Goal: Navigation & Orientation: Find specific page/section

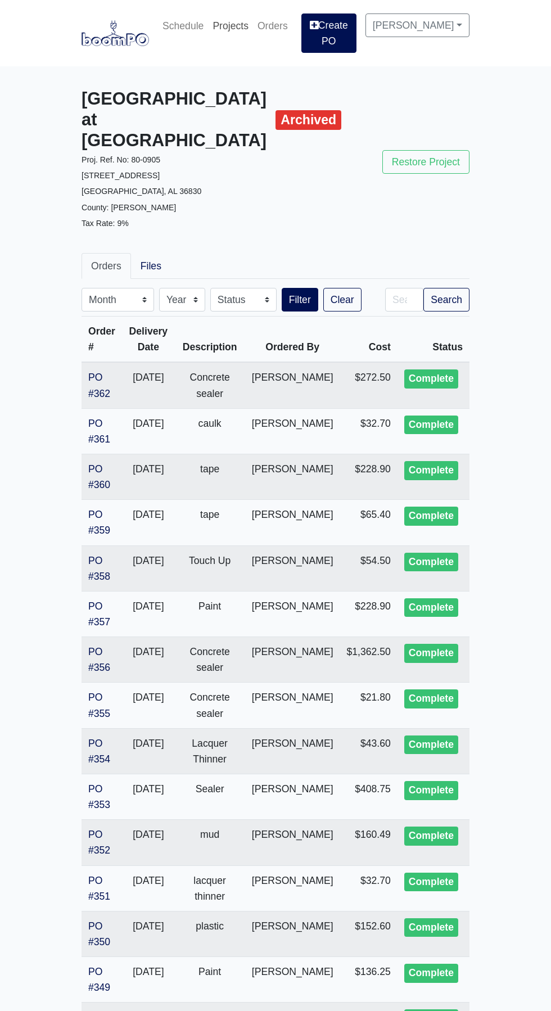
click at [253, 30] on link "Projects" at bounding box center [230, 25] width 45 height 25
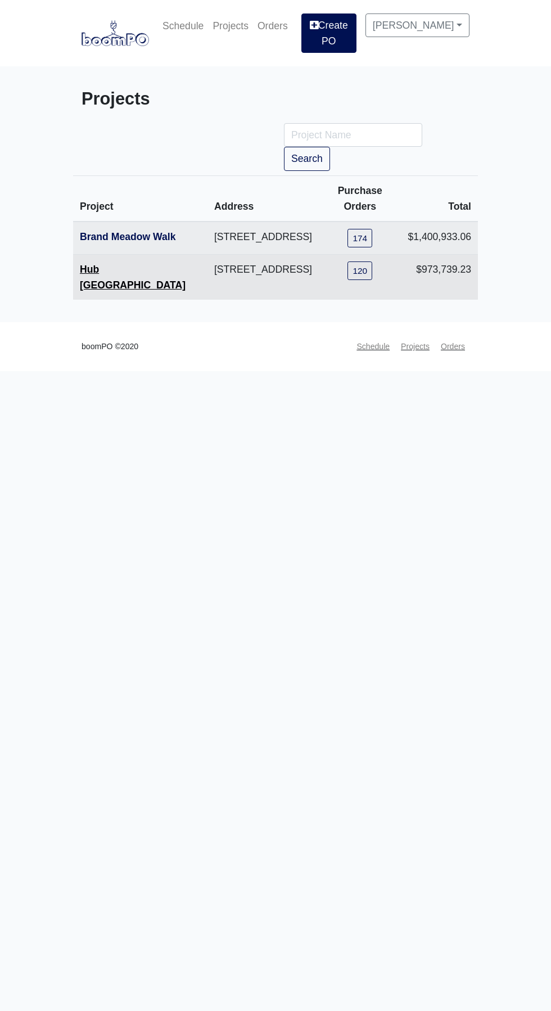
click at [125, 273] on link "Hub [GEOGRAPHIC_DATA]" at bounding box center [133, 277] width 106 height 27
